Goal: Task Accomplishment & Management: Complete application form

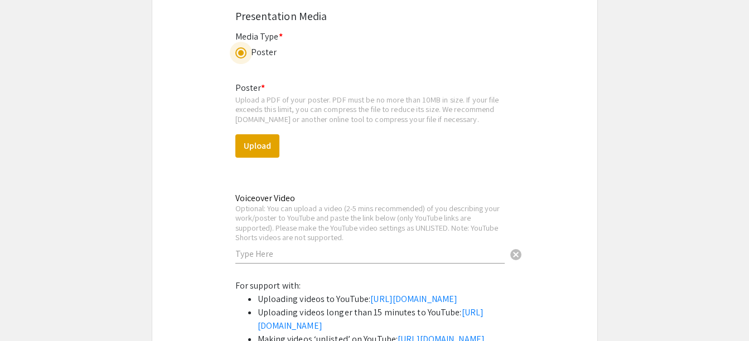
scroll to position [1665, 0]
click at [272, 146] on button "Upload" at bounding box center [257, 146] width 44 height 23
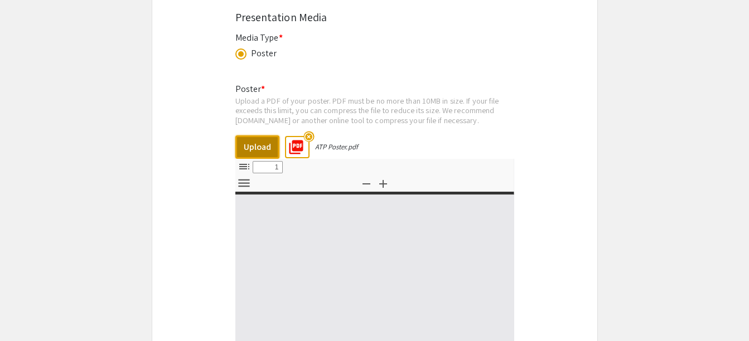
select select "custom"
type input "0"
select select "custom"
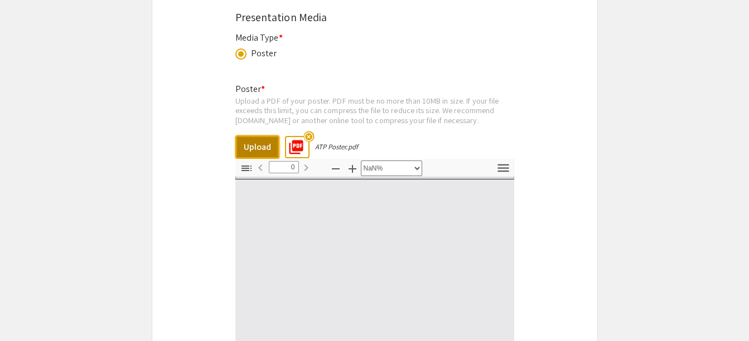
type input "1"
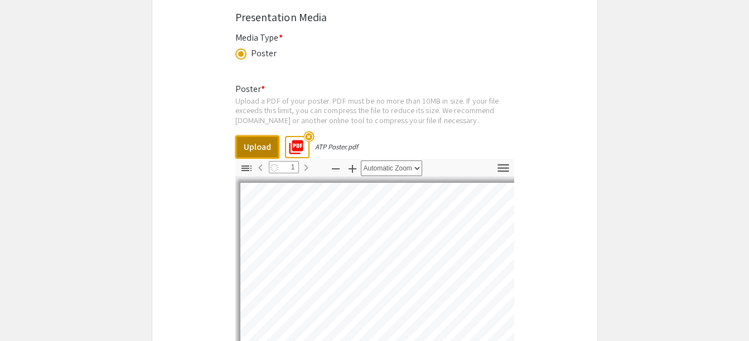
scroll to position [1762, 0]
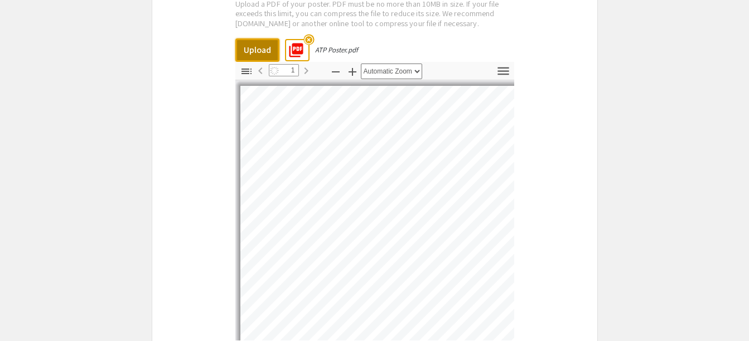
select select "auto"
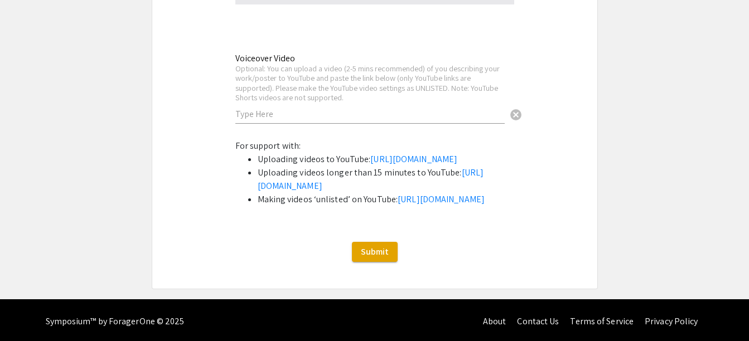
scroll to position [2168, 0]
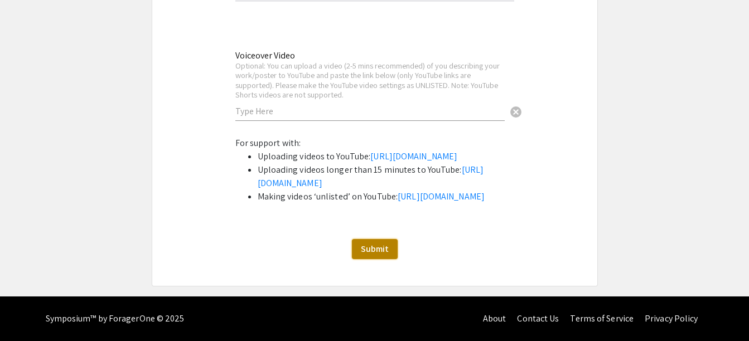
click at [365, 252] on span "Submit" at bounding box center [375, 249] width 28 height 12
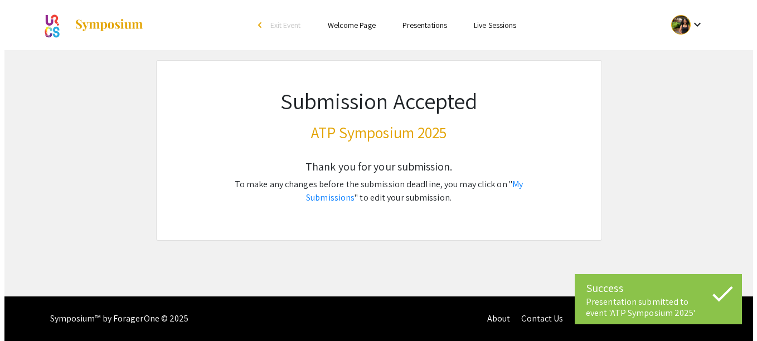
scroll to position [0, 0]
click at [503, 191] on p "To make any changes before the submission deadline, you may click on " My Submi…" at bounding box center [378, 191] width 337 height 27
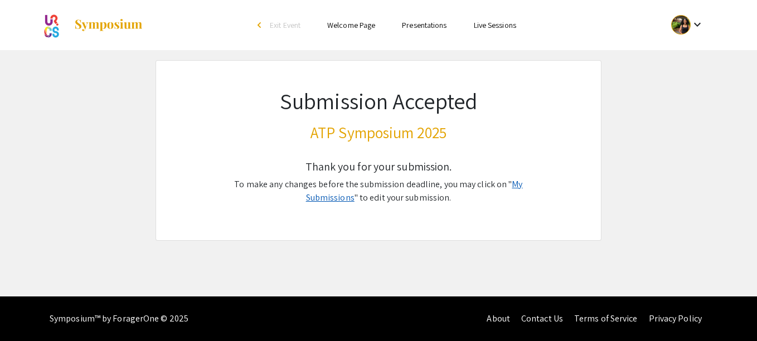
click at [507, 182] on link "My Submissions" at bounding box center [414, 190] width 217 height 25
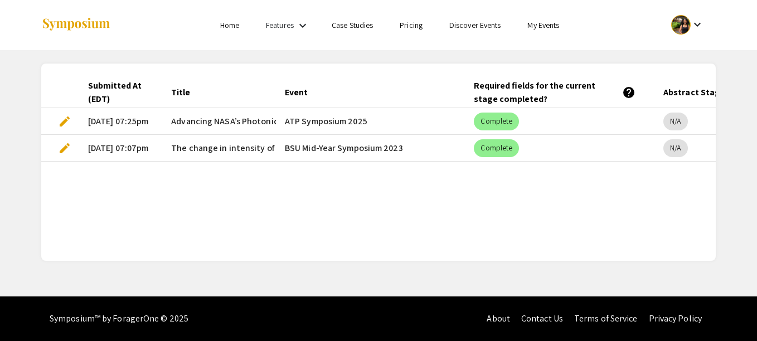
click at [235, 33] on div at bounding box center [152, 25] width 222 height 50
click at [222, 27] on link "Home" at bounding box center [229, 25] width 19 height 10
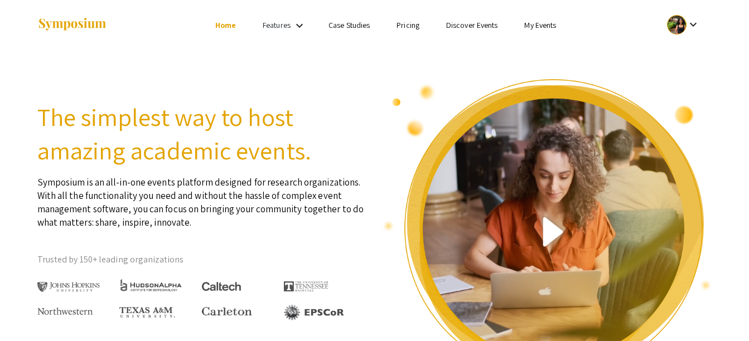
click at [457, 27] on link "Discover Events" at bounding box center [472, 25] width 52 height 10
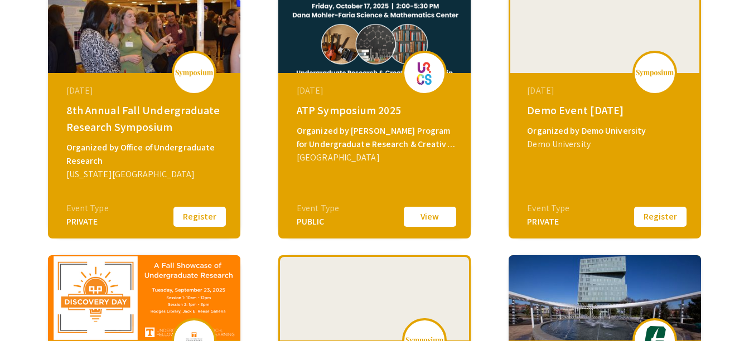
scroll to position [205, 0]
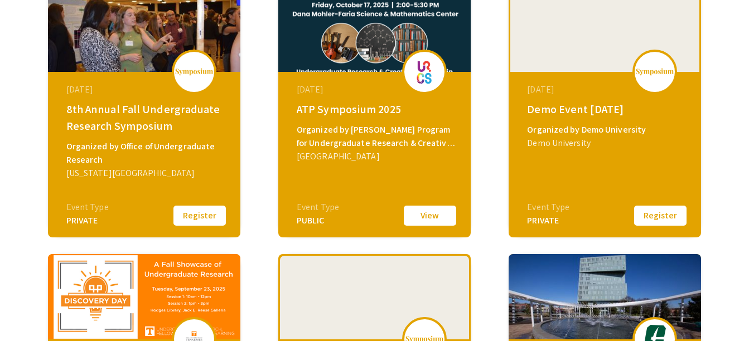
click at [423, 214] on button "View" at bounding box center [430, 215] width 56 height 23
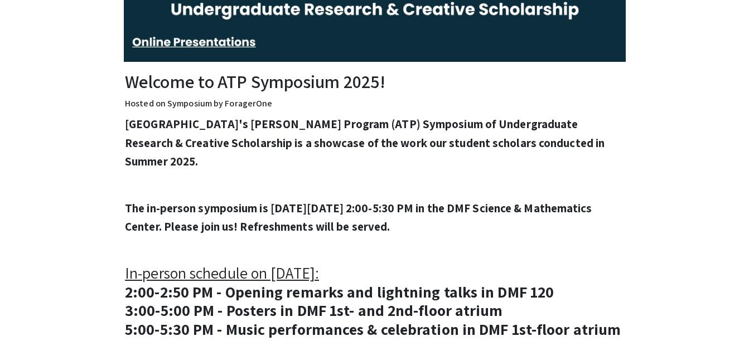
scroll to position [564, 0]
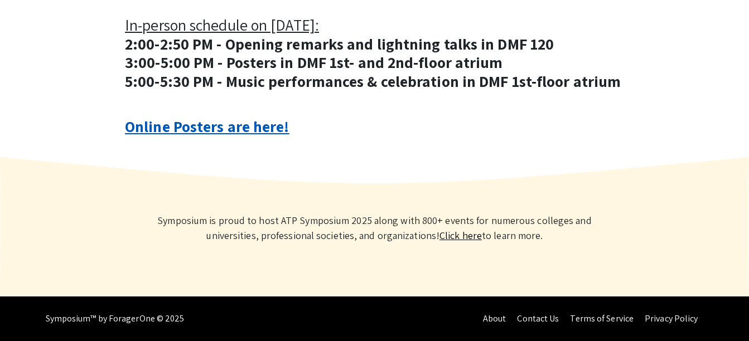
click at [232, 129] on link "Online Posters are here!" at bounding box center [207, 126] width 164 height 21
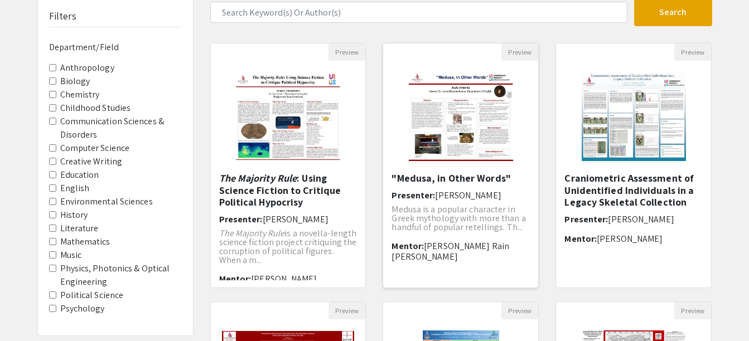
scroll to position [398, 0]
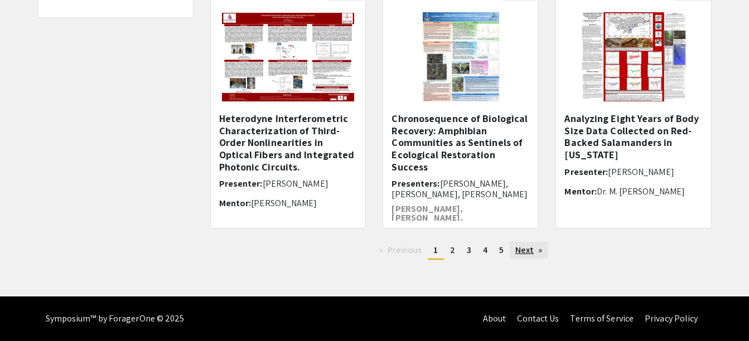
click at [521, 251] on link "Next page" at bounding box center [529, 250] width 38 height 17
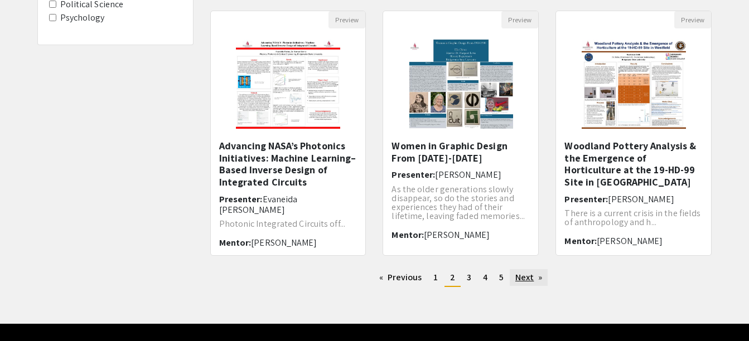
scroll to position [371, 0]
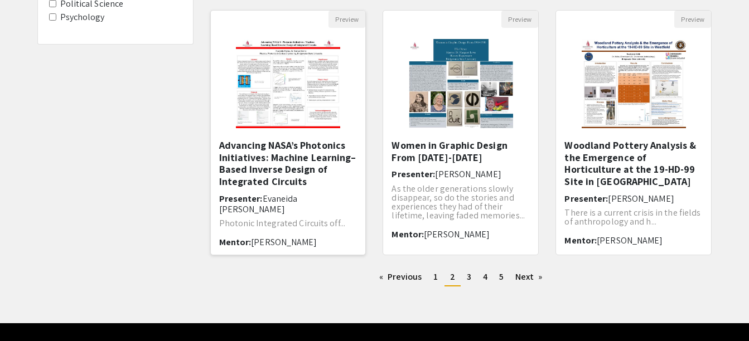
click at [292, 104] on img at bounding box center [288, 84] width 127 height 112
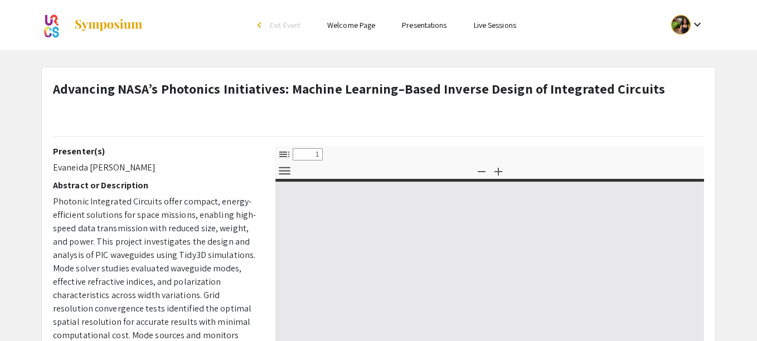
select select "custom"
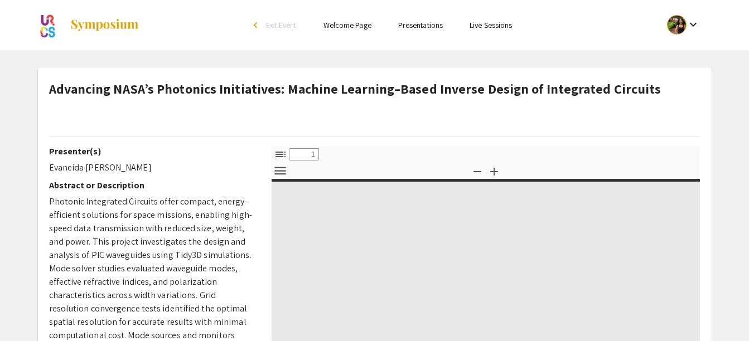
type input "0"
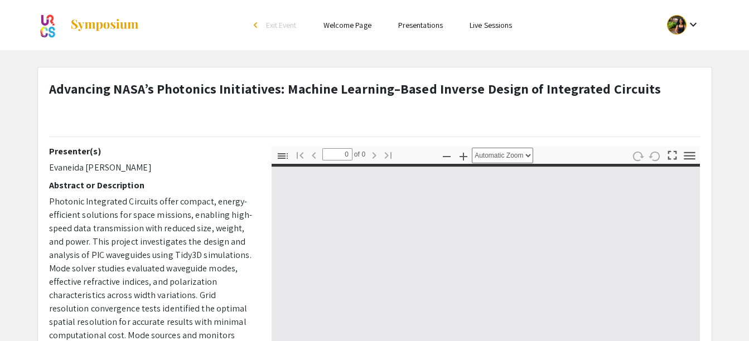
select select "custom"
type input "1"
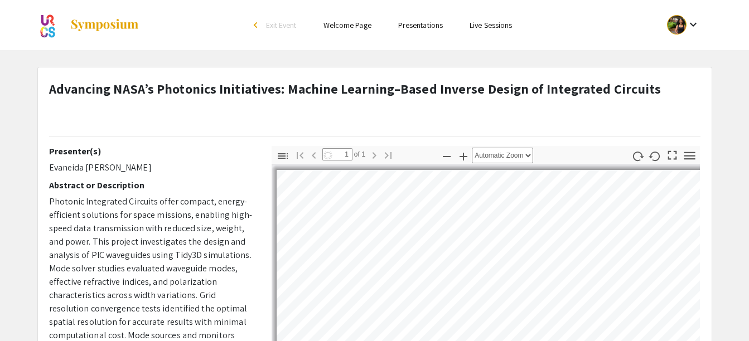
select select "auto"
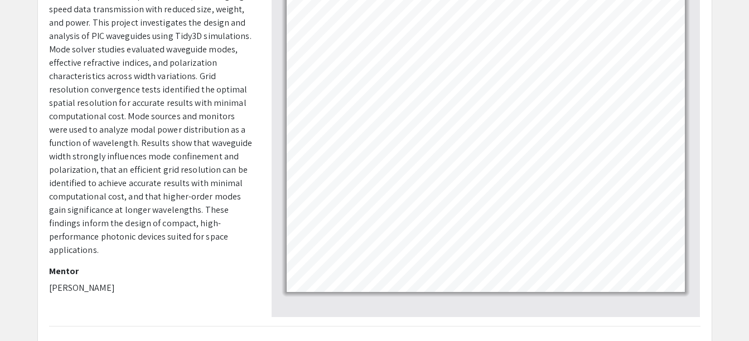
scroll to position [334, 0]
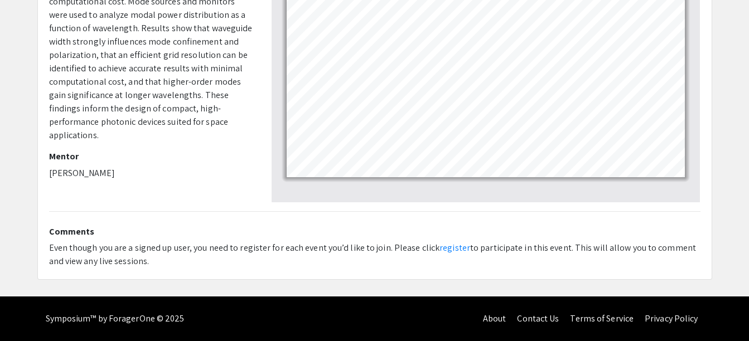
click at [630, 196] on div at bounding box center [486, 17] width 429 height 372
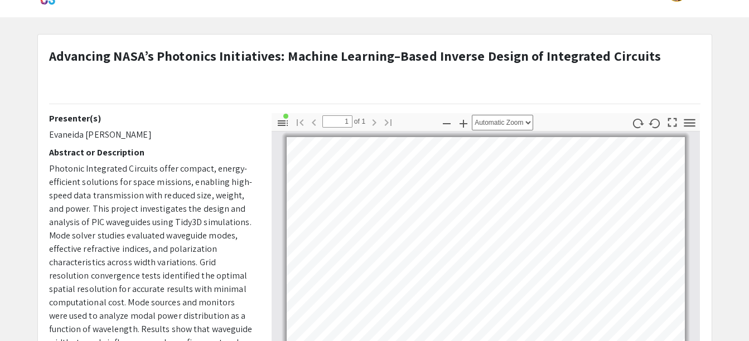
scroll to position [31, 0]
